Goal: Contribute content: Add original content to the website for others to see

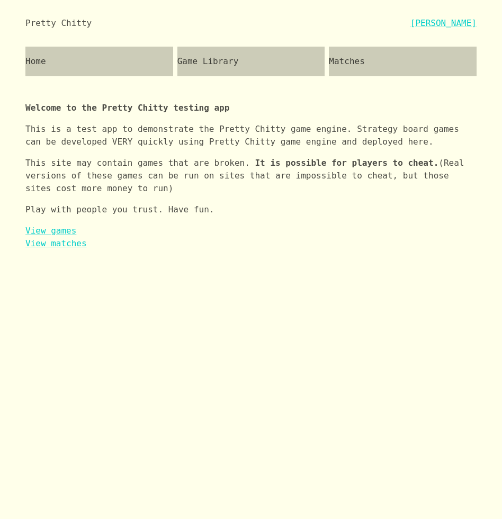
click at [243, 68] on div "Game Library" at bounding box center [251, 62] width 148 height 30
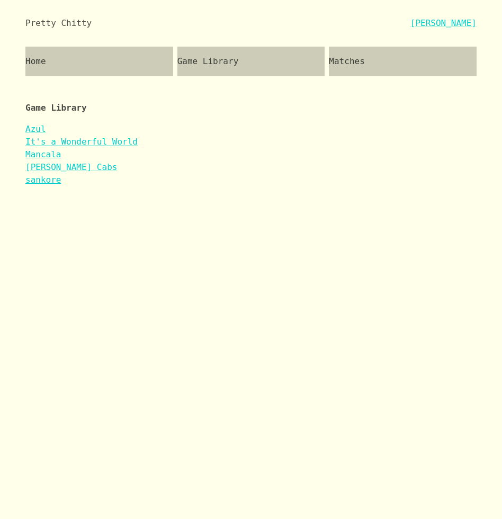
click at [55, 177] on link "sankore" at bounding box center [42, 180] width 35 height 10
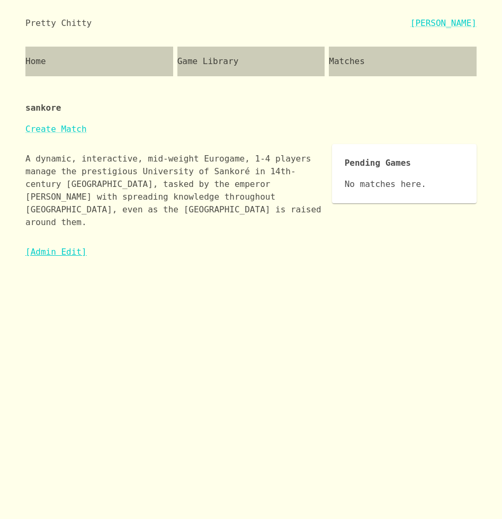
click at [63, 247] on link "[Admin Edit]" at bounding box center [55, 252] width 61 height 10
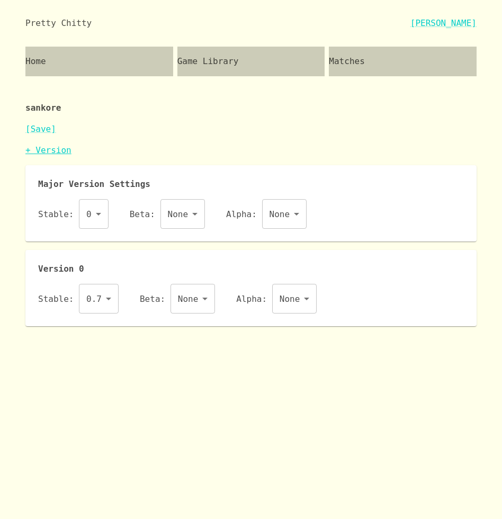
click at [60, 150] on link "+ Version" at bounding box center [48, 150] width 46 height 10
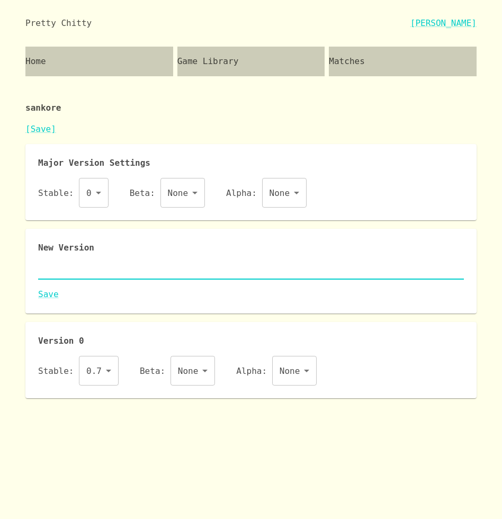
click at [86, 267] on textarea at bounding box center [250, 271] width 425 height 12
paste textarea "{ "id": "sankore", "name": "sankore", "major": 0, "description": "A dynamic, in…"
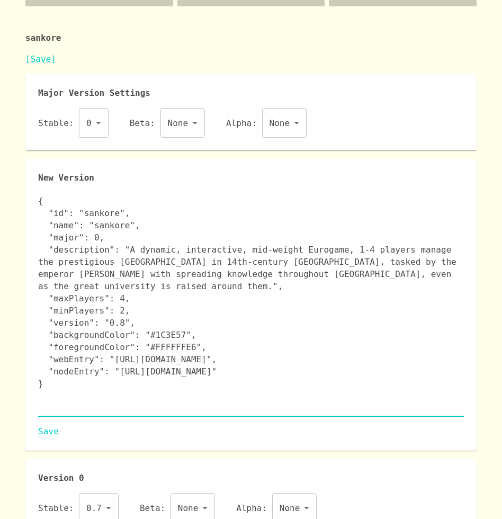
scroll to position [76, 0]
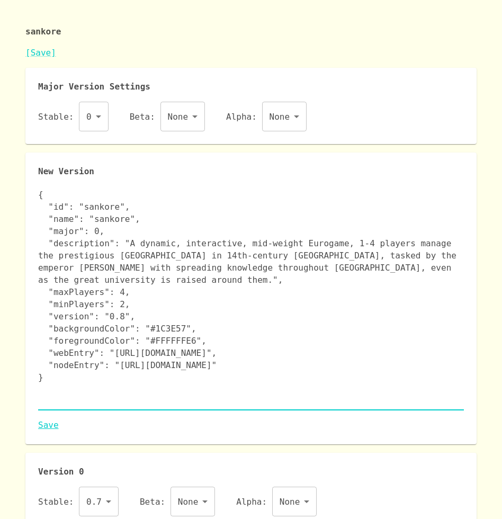
type textarea "{ "id": "sankore", "name": "sankore", "major": 0, "description": "A dynamic, in…"
click at [50, 427] on link "Save" at bounding box center [250, 425] width 425 height 13
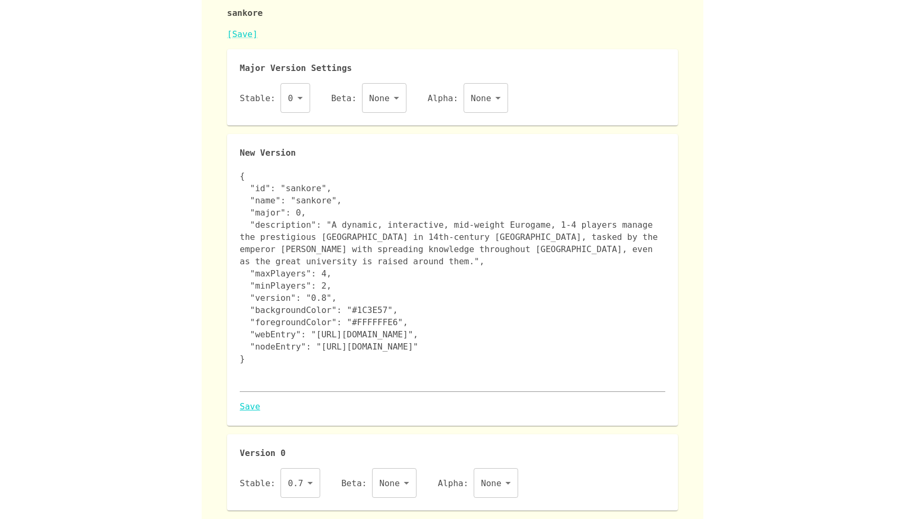
scroll to position [0, 0]
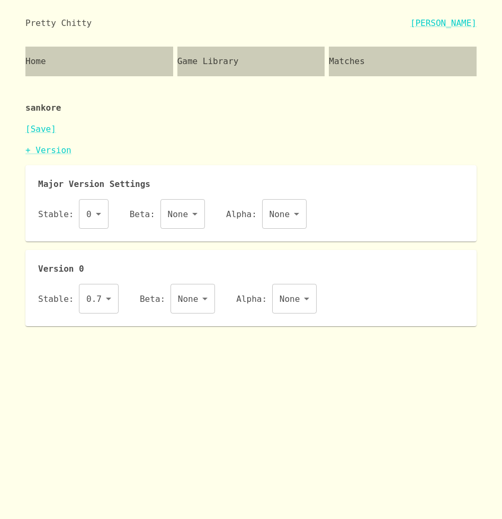
click at [96, 303] on body "Pretty Chitty [PERSON_NAME] Home Game Library Matches sankore [Save] + Version …" at bounding box center [251, 163] width 502 height 326
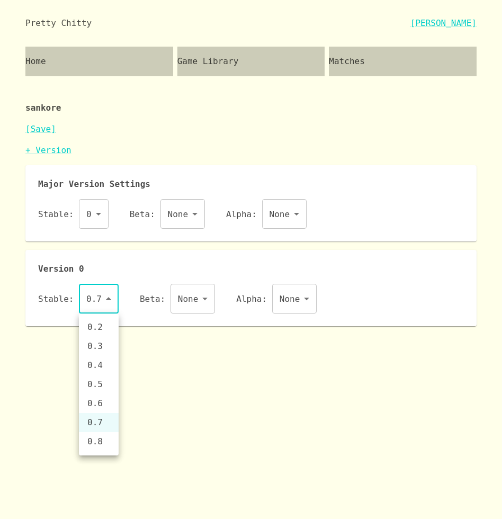
click at [96, 446] on li "0.8" at bounding box center [99, 441] width 40 height 19
type input "0.8"
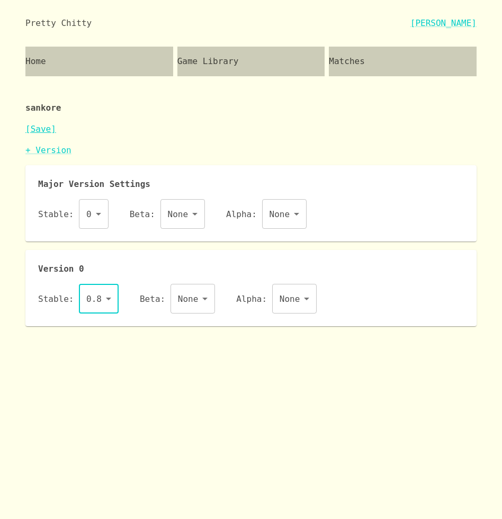
click at [41, 129] on link "[Save]" at bounding box center [40, 129] width 31 height 10
